Goal: Find contact information: Find contact information

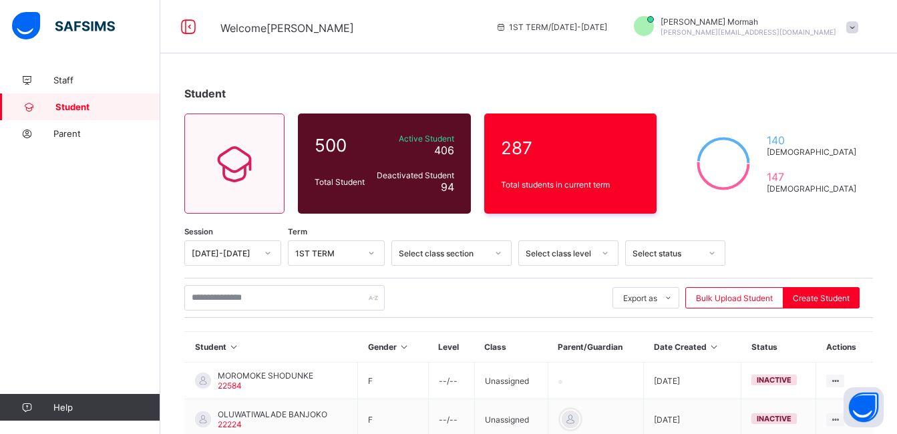
click at [252, 309] on input "text" at bounding box center [284, 297] width 200 height 25
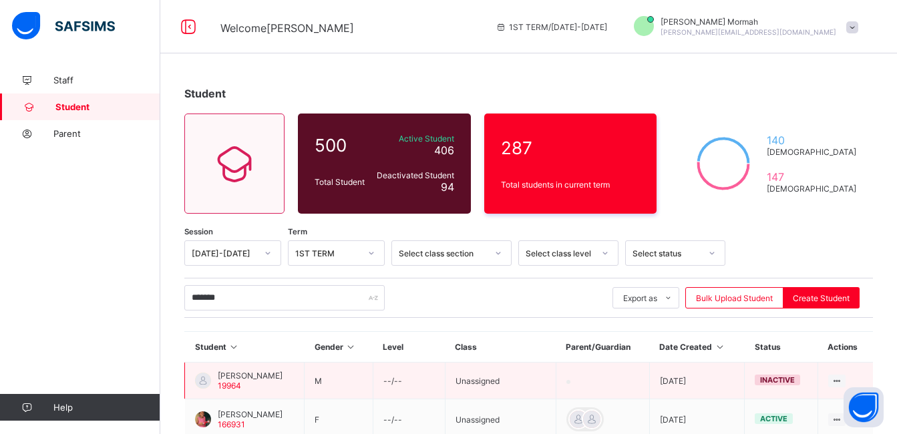
type input "*******"
click at [234, 378] on span "[PERSON_NAME]" at bounding box center [250, 376] width 65 height 10
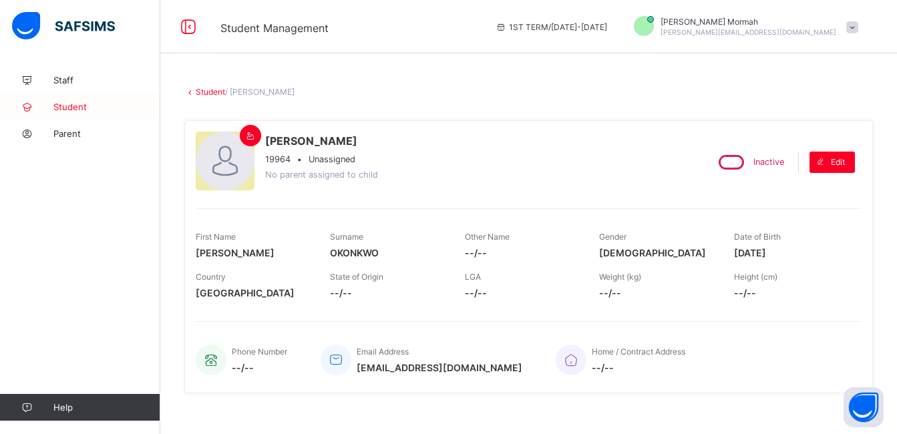
click at [89, 100] on link "Student" at bounding box center [80, 107] width 160 height 27
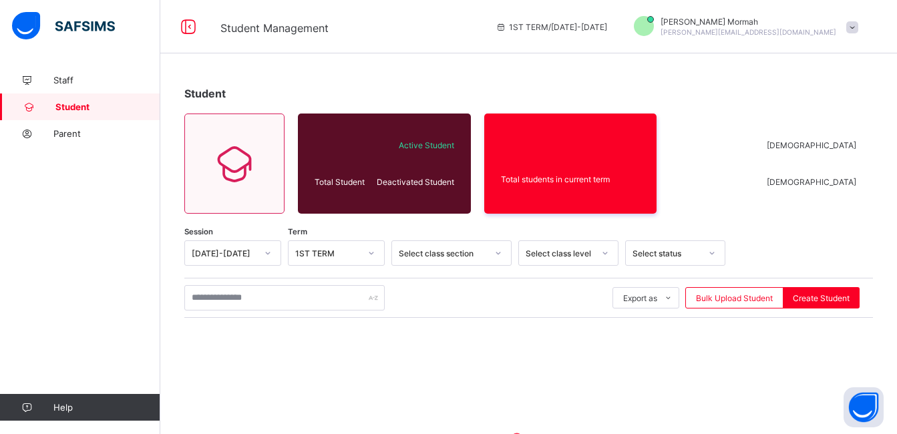
click at [89, 100] on link "Student" at bounding box center [80, 107] width 160 height 27
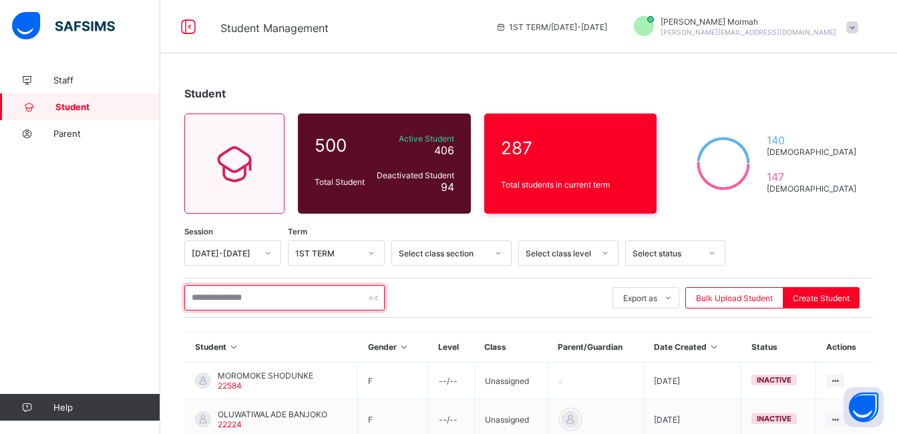
click at [255, 301] on input "text" at bounding box center [284, 297] width 200 height 25
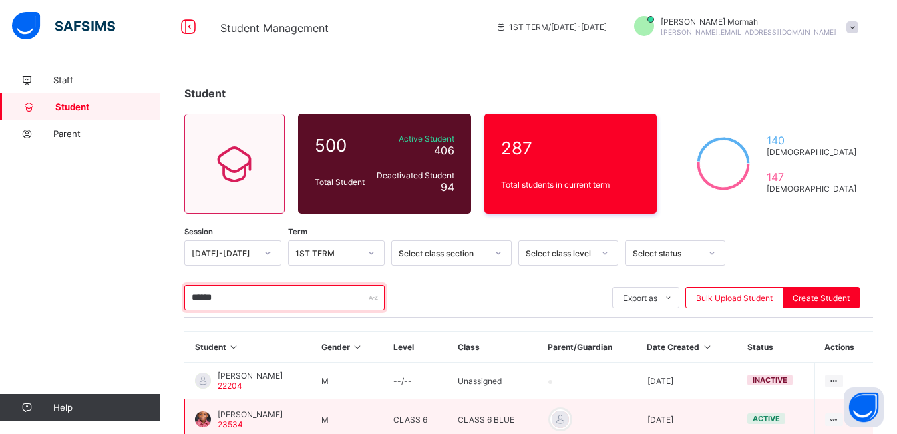
type input "******"
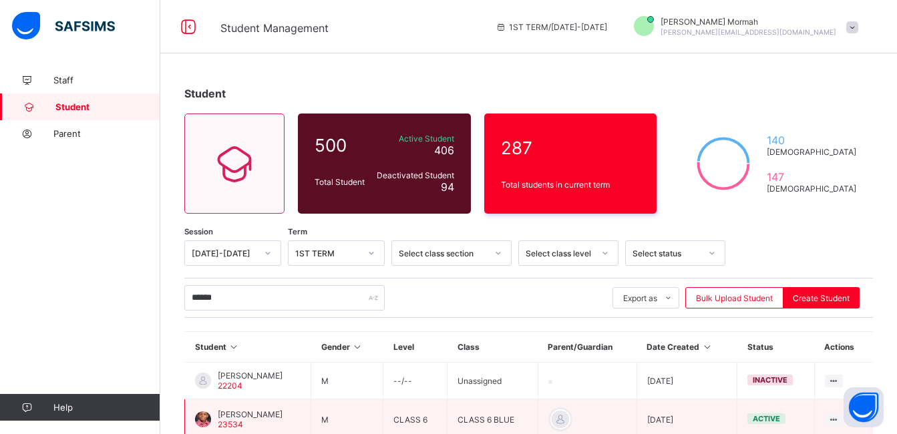
click at [221, 419] on span "[PERSON_NAME]" at bounding box center [250, 415] width 65 height 10
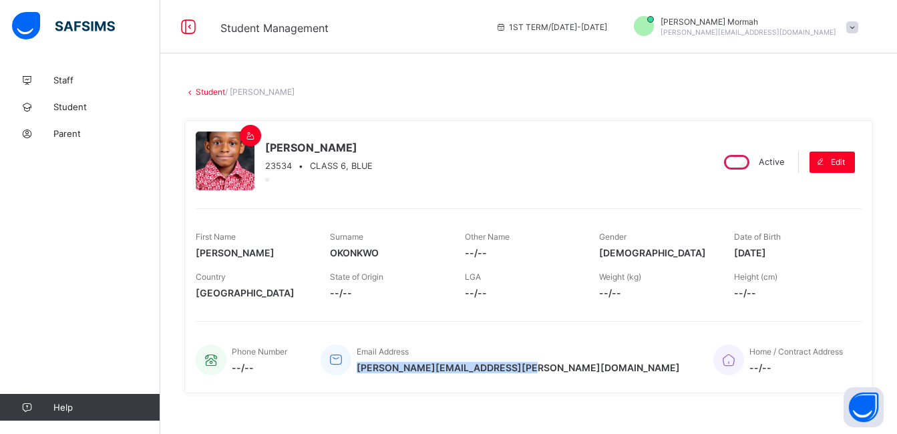
drag, startPoint x: 524, startPoint y: 370, endPoint x: 359, endPoint y: 372, distance: 165.7
click at [359, 372] on span "[PERSON_NAME][EMAIL_ADDRESS][PERSON_NAME][DOMAIN_NAME]" at bounding box center [518, 367] width 323 height 11
copy span "[PERSON_NAME][EMAIL_ADDRESS][PERSON_NAME][DOMAIN_NAME]"
click at [80, 107] on span "Student" at bounding box center [106, 107] width 107 height 11
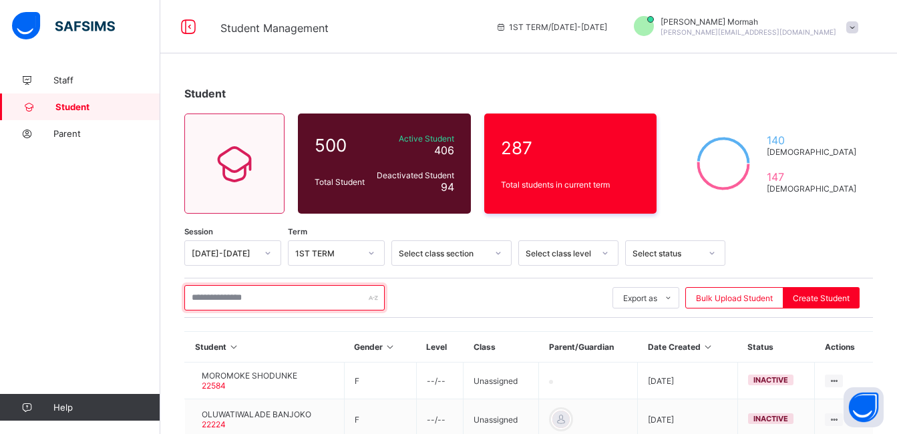
click at [214, 296] on input "text" at bounding box center [284, 297] width 200 height 25
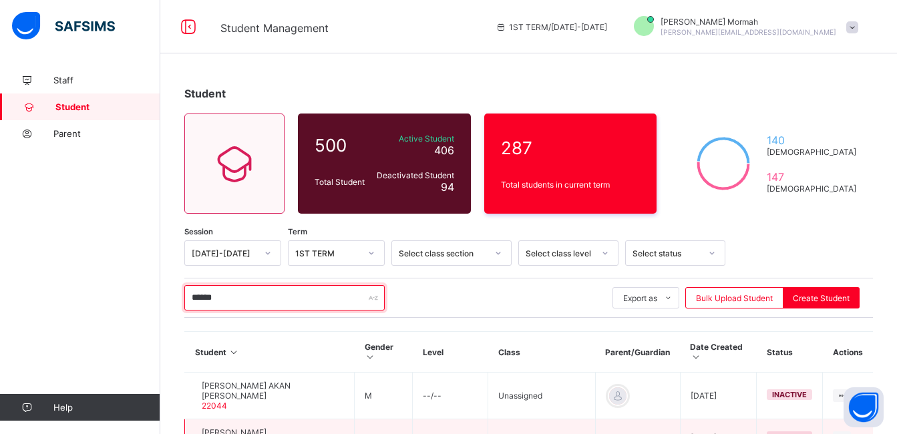
type input "******"
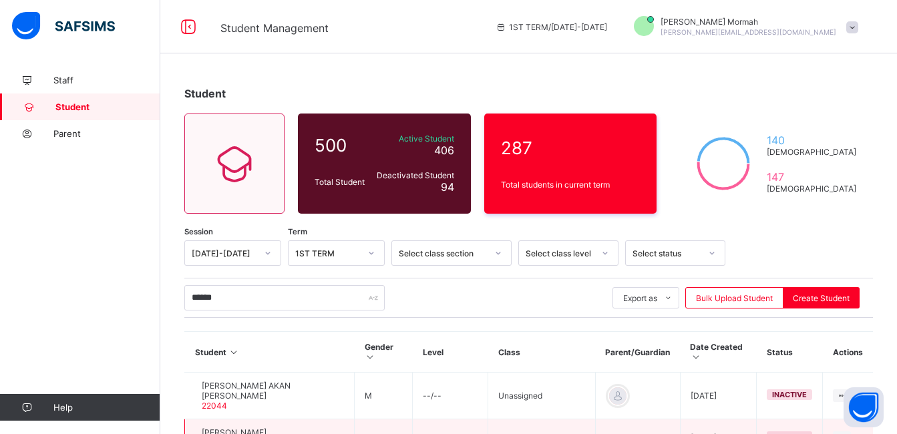
click at [247, 428] on span "[PERSON_NAME]" at bounding box center [234, 433] width 65 height 10
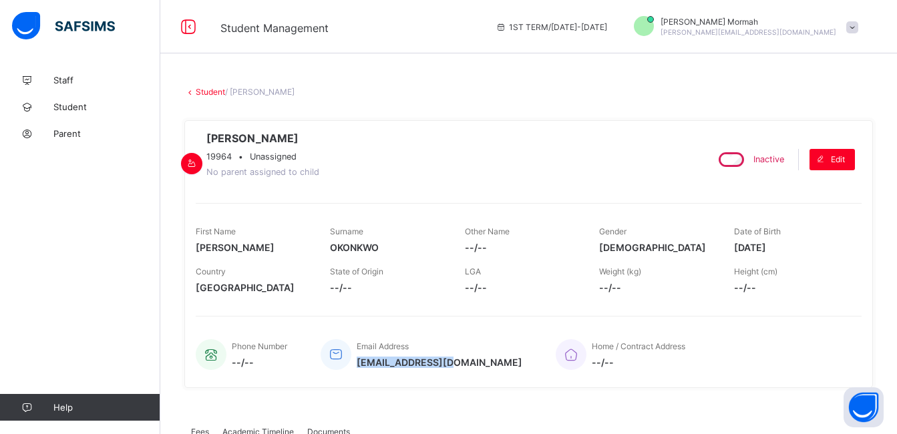
drag, startPoint x: 451, startPoint y: 368, endPoint x: 358, endPoint y: 369, distance: 92.9
click at [358, 369] on div "Phone Number --/-- Email Address [EMAIL_ADDRESS][DOMAIN_NAME] Home / Contract A…" at bounding box center [529, 355] width 666 height 44
copy span "[EMAIL_ADDRESS][DOMAIN_NAME]"
click at [361, 367] on span "[EMAIL_ADDRESS][DOMAIN_NAME]" at bounding box center [440, 362] width 166 height 11
